Goal: Task Accomplishment & Management: Manage account settings

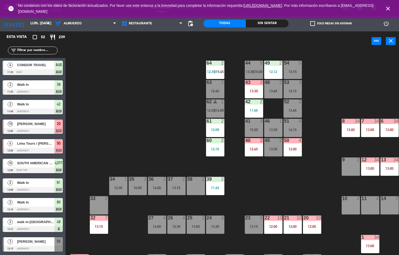
click at [170, 114] on div "44 5 13:30 | 16:00 49 2 12:12 54 5 13:15 64 2 12:30 | 15:45 48 2 13:45 53 3 12:…" at bounding box center [233, 153] width 329 height 204
click at [297, 195] on div "44 5 13:30 | 16:00 49 2 12:12 54 5 13:15 64 2 12:30 | 15:45 48 2 13:45 53 3 12:…" at bounding box center [233, 153] width 329 height 204
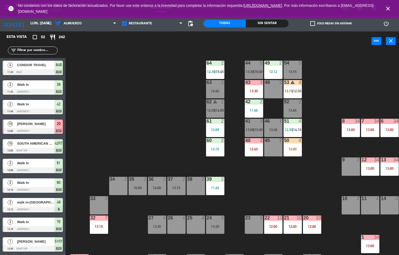
click at [266, 23] on div "Sin sentar" at bounding box center [267, 24] width 42 height 8
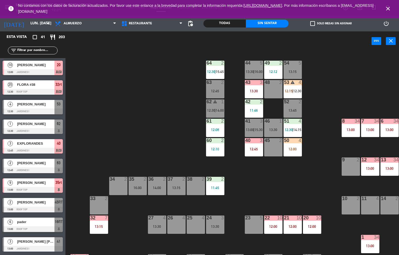
click at [227, 22] on div "Todas" at bounding box center [224, 24] width 42 height 8
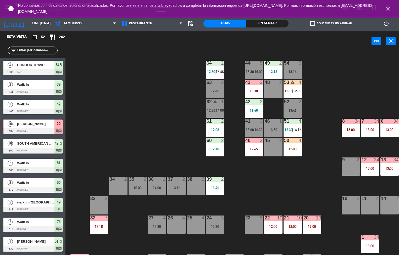
click at [270, 24] on div "Sin sentar" at bounding box center [267, 24] width 42 height 8
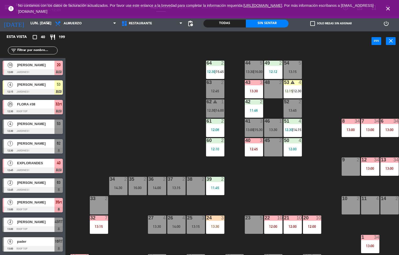
click at [296, 149] on div "12:00" at bounding box center [292, 149] width 18 height 4
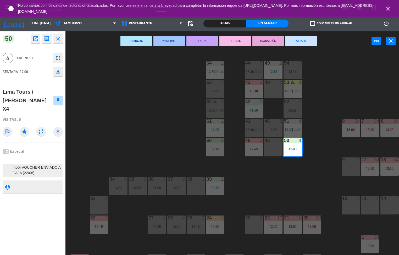
click at [36, 37] on icon "open_in_new" at bounding box center [35, 39] width 6 height 6
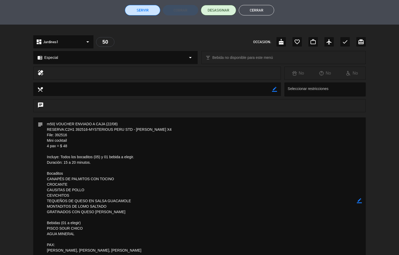
scroll to position [225, 0]
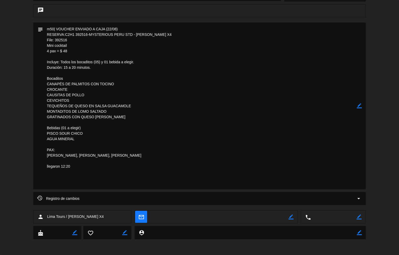
click at [44, 94] on textarea at bounding box center [200, 105] width 314 height 167
click at [46, 203] on div "Registro de cambios arrow_drop_down" at bounding box center [199, 198] width 332 height 13
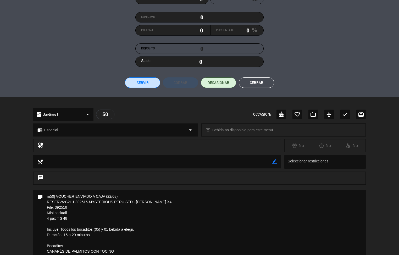
scroll to position [0, 0]
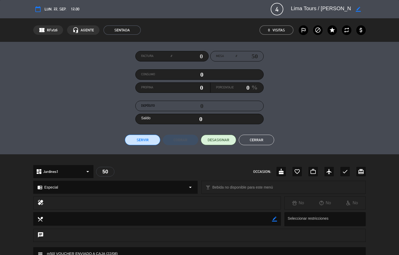
click at [261, 138] on button "Cerrar" at bounding box center [256, 140] width 35 height 10
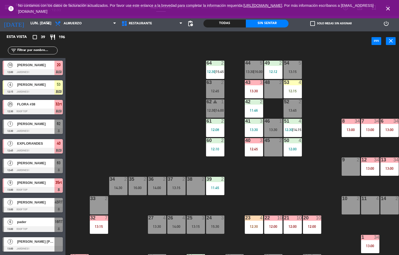
click at [218, 71] on span "15:45" at bounding box center [220, 72] width 8 height 4
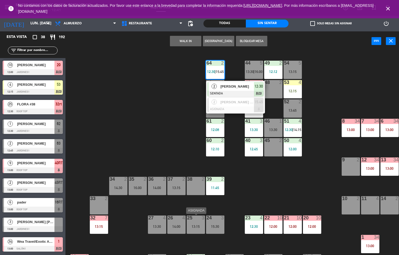
click at [147, 121] on div "44 5 13:30 | 16:00 49 2 12:12 54 5 13:15 64 2 12:30 | 15:45 2 [PERSON_NAME] SEN…" at bounding box center [233, 153] width 329 height 204
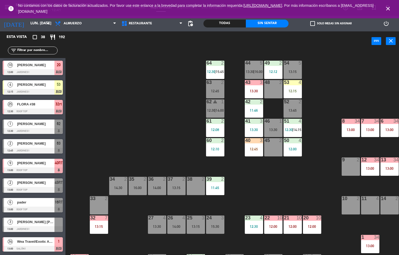
click at [295, 85] on div "53 4" at bounding box center [292, 82] width 18 height 5
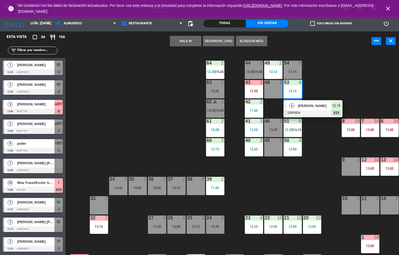
click at [164, 134] on div "44 5 13:30 | 16:00 49 2 12:12 54 5 13:15 64 2 12:30 | 15:45 48 2 53 4 12:15 4 […" at bounding box center [233, 153] width 329 height 204
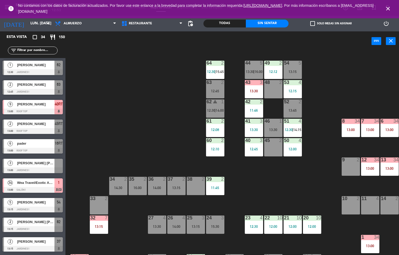
click at [223, 128] on div "12:08" at bounding box center [215, 130] width 18 height 4
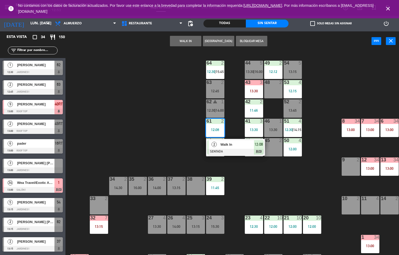
click at [247, 147] on span "Walk In" at bounding box center [236, 144] width 33 height 5
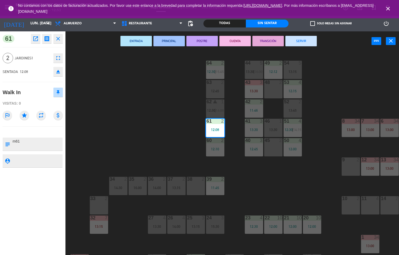
click at [270, 39] on button "TRANSICIÓN" at bounding box center [267, 41] width 31 height 10
click at [356, 69] on div "44 5 13:30 | 16:00 49 2 12:12 54 5 13:15 64 2 12:30 | 15:45 48 2 53 4 12:15 63 …" at bounding box center [233, 153] width 329 height 204
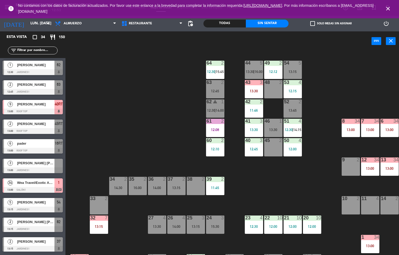
click at [22, 73] on div at bounding box center [33, 72] width 60 height 6
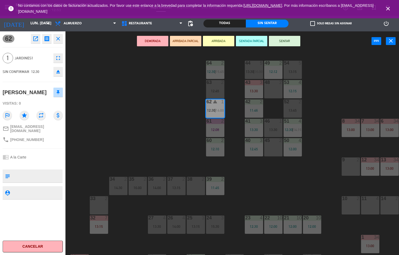
click at [35, 38] on icon "open_in_new" at bounding box center [35, 39] width 6 height 6
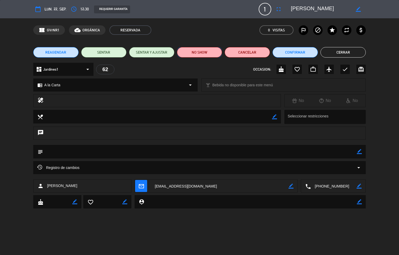
click at [197, 52] on button "NO SHOW" at bounding box center [199, 52] width 45 height 10
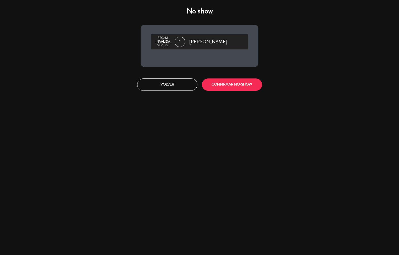
click at [226, 98] on div "No show Fecha inválida sep., 22 1 [PERSON_NAME] Volver CONFIRMAR NO-SHOW" at bounding box center [199, 127] width 399 height 255
click at [235, 83] on button "CONFIRMAR NO-SHOW" at bounding box center [232, 84] width 60 height 12
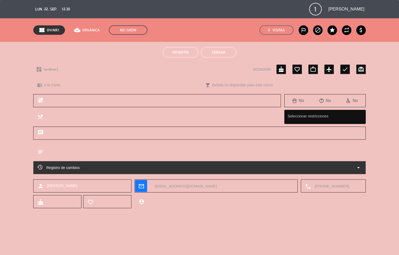
click at [225, 51] on button "Cerrar" at bounding box center [218, 52] width 35 height 10
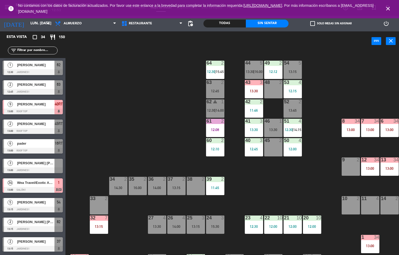
click at [37, 85] on span "[PERSON_NAME]" at bounding box center [35, 84] width 37 height 5
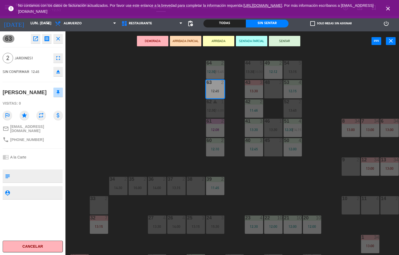
click at [151, 123] on div "44 5 13:30 | 16:00 49 2 12:12 54 5 13:15 64 2 12:30 | 15:45 48 2 53 4 12:15 63 …" at bounding box center [233, 153] width 329 height 204
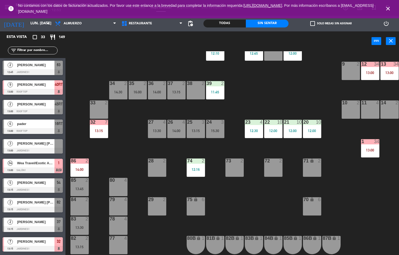
scroll to position [97, 0]
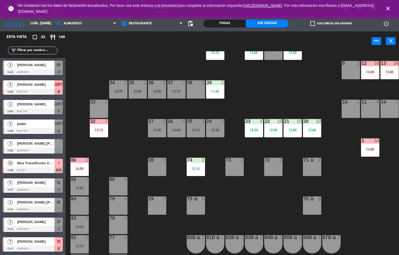
click at [196, 160] on div at bounding box center [195, 160] width 9 height 5
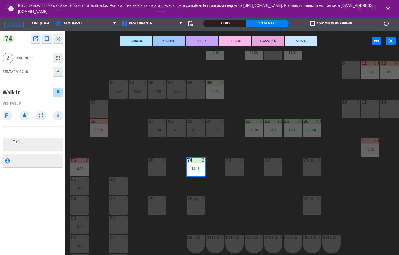
click at [250, 211] on div "44 5 13:30 | 16:00 49 2 12:12 54 5 13:15 64 2 12:30 | 15:45 48 2 53 4 12:15 63 …" at bounding box center [233, 153] width 329 height 204
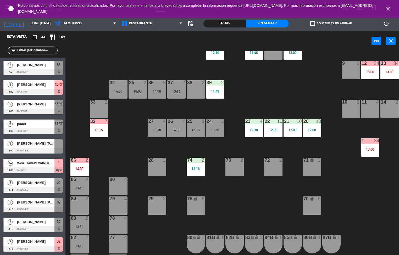
scroll to position [0, 0]
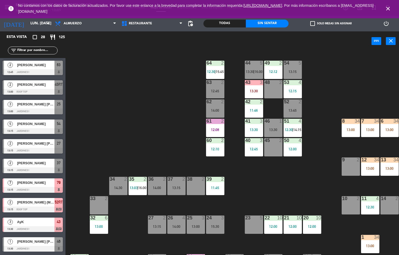
click at [285, 199] on div "44 5 13:30 | 16:00 49 2 12:12 54 5 13:15 64 2 12:30 | 15:45 48 2 53 4 12:15 63 …" at bounding box center [233, 153] width 329 height 204
click at [291, 91] on div "12:15" at bounding box center [292, 91] width 18 height 4
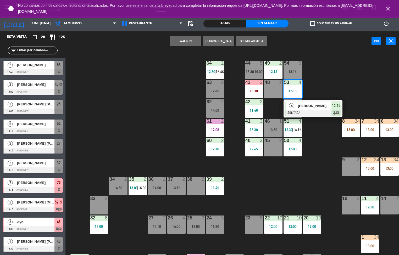
click at [295, 199] on div "44 5 13:30 | 16:00 49 2 12:12 54 5 13:15 64 2 12:30 | 15:45 48 2 53 4 12:15 4 […" at bounding box center [233, 153] width 329 height 204
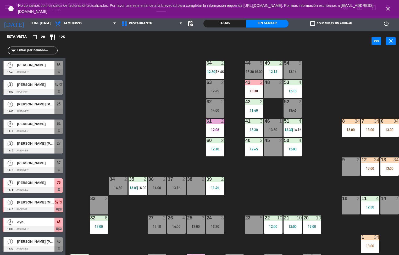
click at [251, 83] on div at bounding box center [253, 82] width 9 height 5
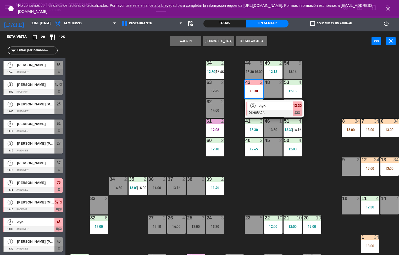
click at [271, 108] on span "AyK" at bounding box center [275, 105] width 33 height 5
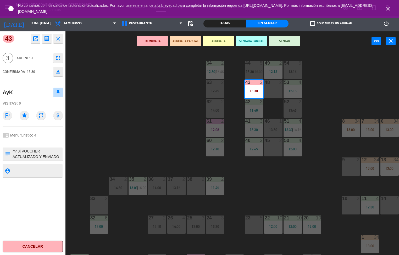
click at [35, 41] on icon "open_in_new" at bounding box center [35, 39] width 6 height 6
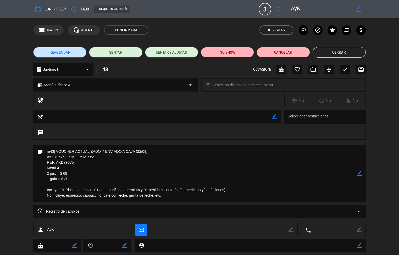
click at [350, 54] on button "Cerrar" at bounding box center [338, 52] width 53 height 10
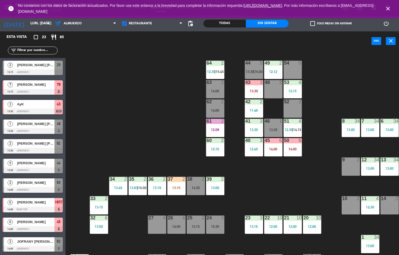
click at [269, 196] on div "44 5 13:30 | 16:00 49 2 12:12 54 5 64 2 12:30 | 15:45 48 2 53 4 12:15 63 2 14:0…" at bounding box center [233, 153] width 329 height 204
click at [291, 86] on div "53 4 12:15" at bounding box center [292, 89] width 18 height 18
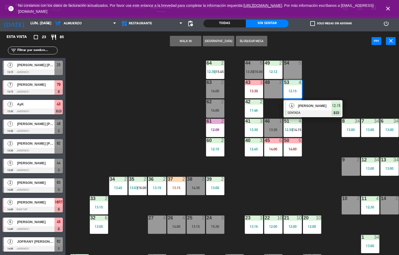
click at [315, 105] on span "[PERSON_NAME]" at bounding box center [314, 105] width 33 height 5
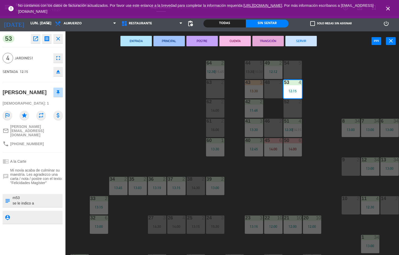
click at [301, 179] on div "44 5 13:30 | 16:00 49 2 12:12 54 5 64 2 12:30 | 15:45 48 2 53 4 12:15 63 2 43 3…" at bounding box center [233, 153] width 329 height 204
